Goal: Check status: Check status

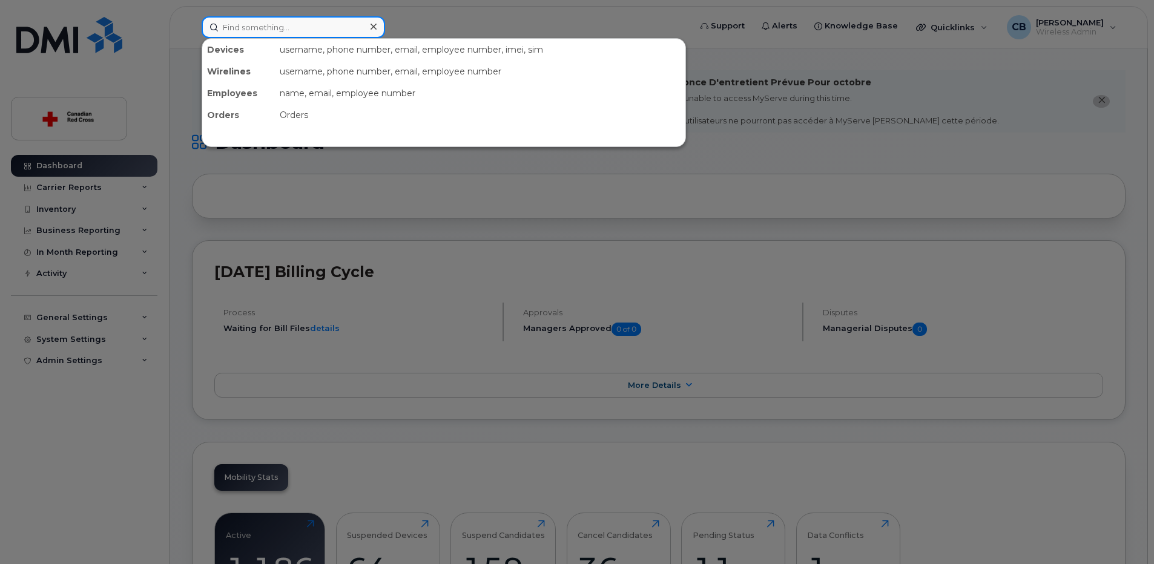
click at [269, 28] on input at bounding box center [294, 27] width 184 height 22
paste input "431 373 5899"
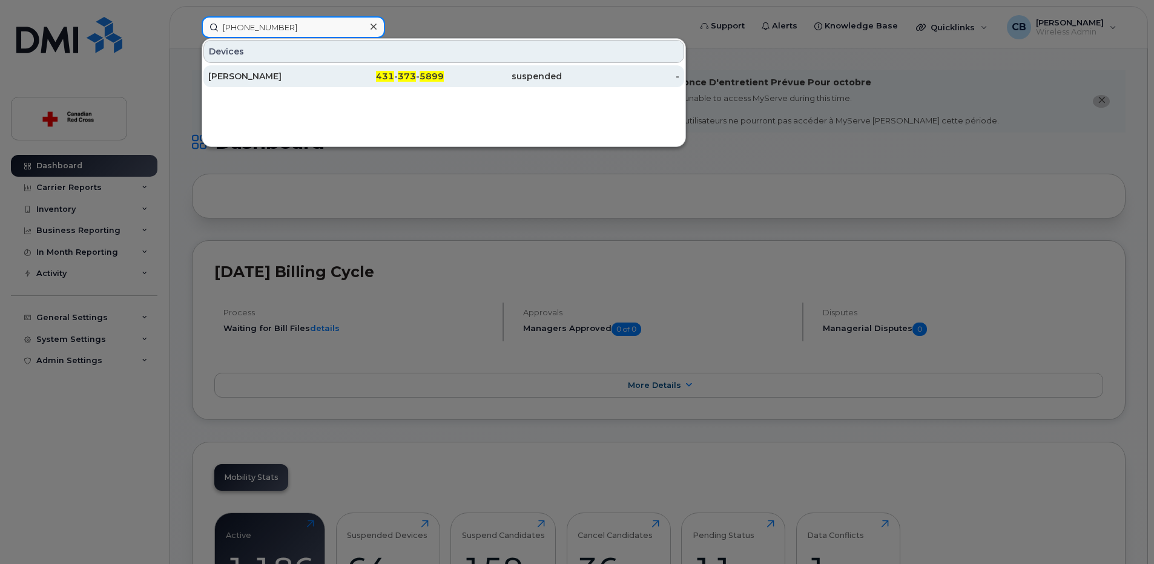
type input "431 373 5899"
click at [250, 76] on div "[PERSON_NAME]" at bounding box center [267, 76] width 118 height 12
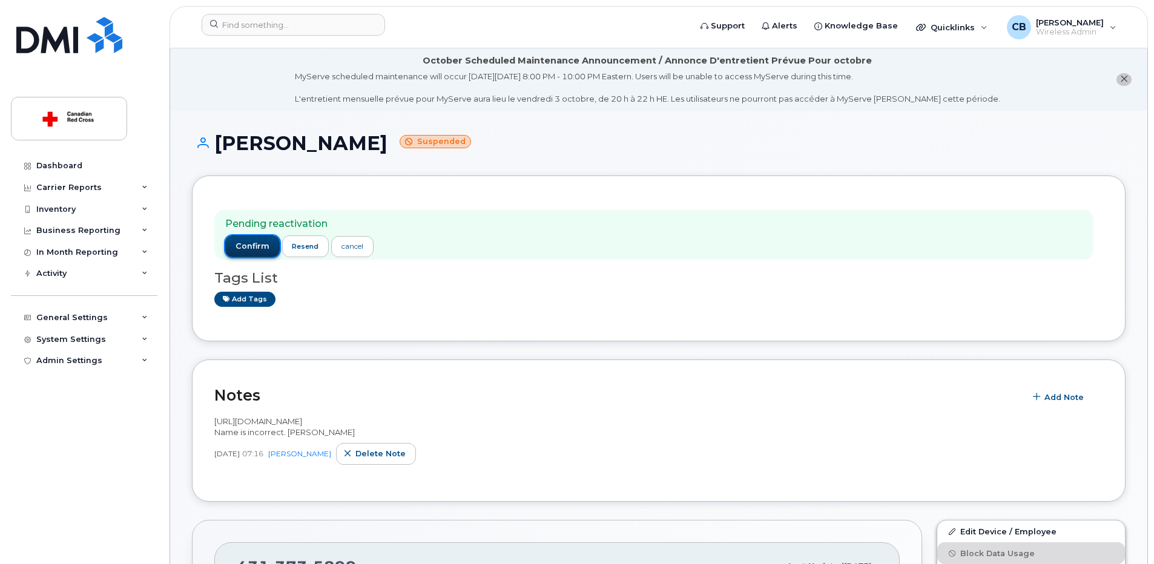
click at [256, 245] on span "confirm" at bounding box center [253, 246] width 34 height 11
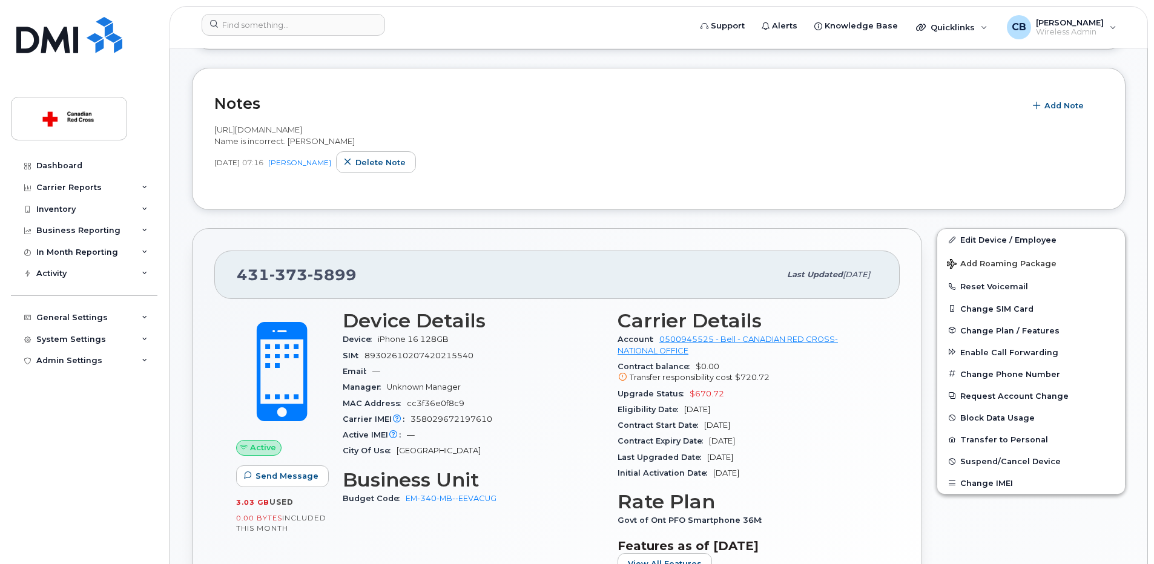
scroll to position [303, 0]
